Goal: Information Seeking & Learning: Learn about a topic

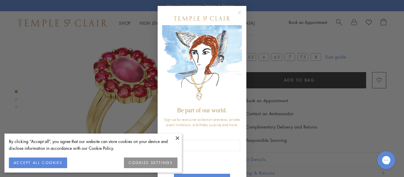
scroll to position [0, 1]
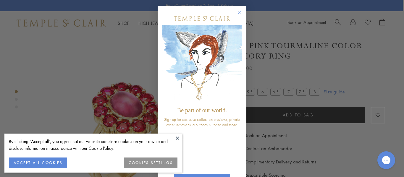
click at [241, 39] on img "POPUP Form" at bounding box center [202, 64] width 80 height 79
click at [241, 14] on circle "Close dialog" at bounding box center [239, 12] width 7 height 7
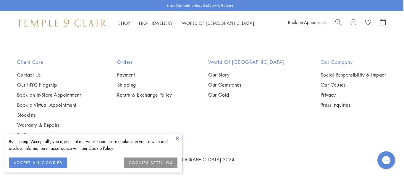
scroll to position [649, 0]
click at [150, 23] on link "High Jewellery High Jewellery" at bounding box center [156, 23] width 34 height 6
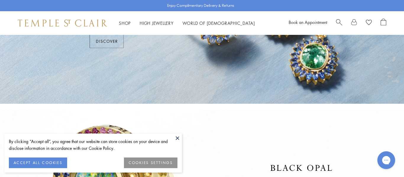
scroll to position [101, 0]
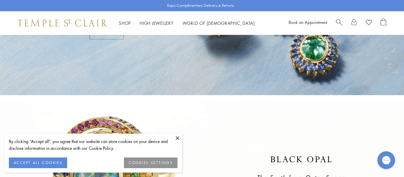
click at [175, 138] on button at bounding box center [177, 138] width 9 height 9
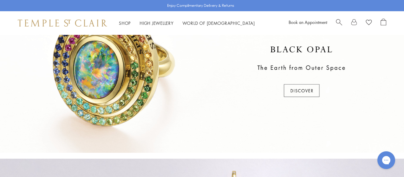
scroll to position [205, 0]
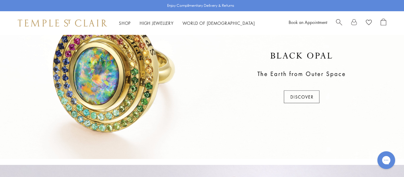
click at [289, 98] on div at bounding box center [202, 78] width 404 height 162
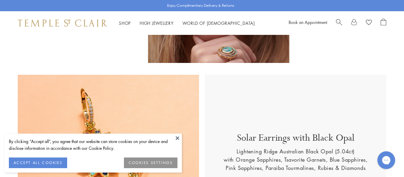
click at [178, 139] on button at bounding box center [177, 138] width 9 height 9
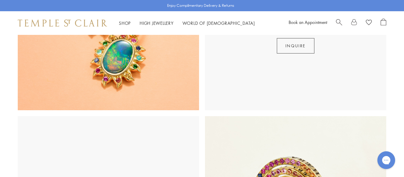
scroll to position [289, 0]
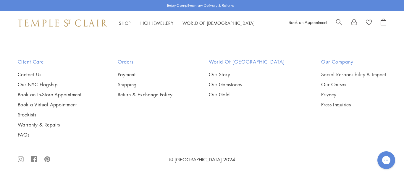
click at [178, 139] on div "Client Care Contact Us Our NYC Flagship Book an In-Store Appointment Book a Vir…" at bounding box center [202, 104] width 404 height 92
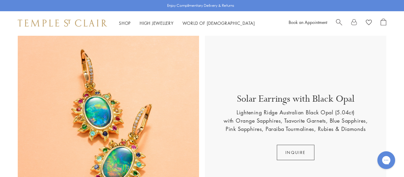
scroll to position [180, 0]
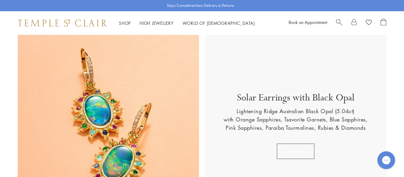
click at [281, 153] on button "INQUIRE" at bounding box center [296, 151] width 38 height 15
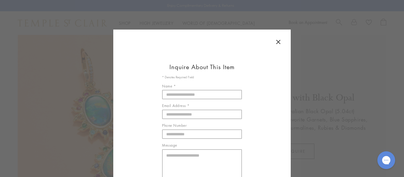
click at [280, 40] on icon at bounding box center [279, 42] width 4 height 4
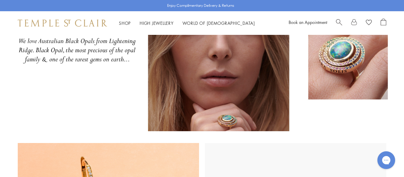
scroll to position [0, 0]
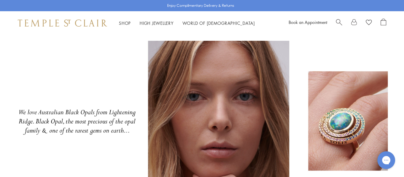
click at [342, 104] on img at bounding box center [202, 122] width 404 height 162
